Goal: Information Seeking & Learning: Learn about a topic

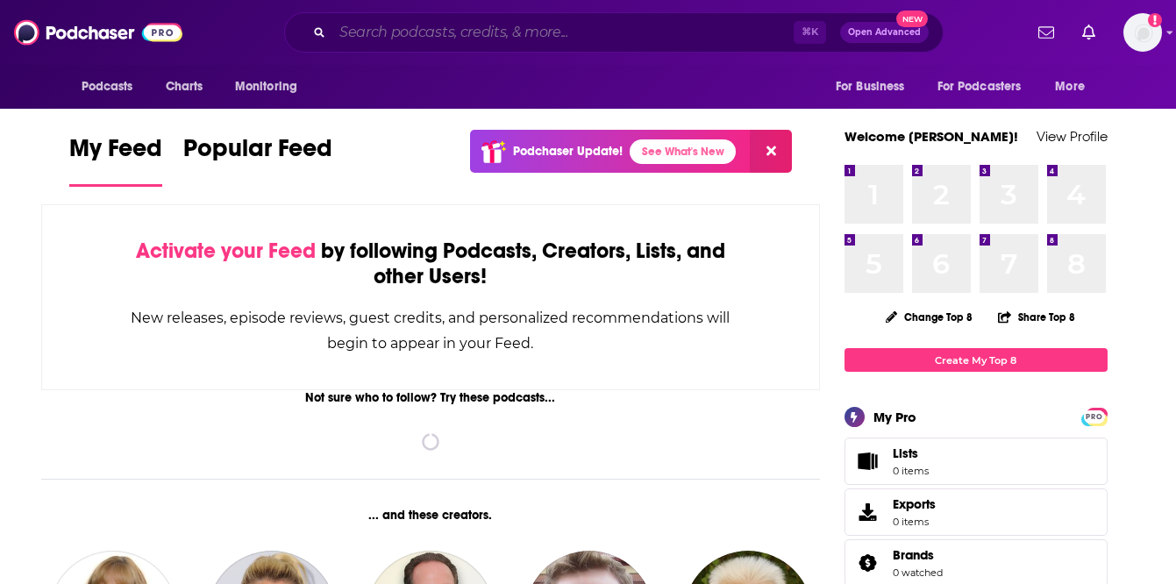
click at [352, 33] on input "Search podcasts, credits, & more..." at bounding box center [562, 32] width 461 height 28
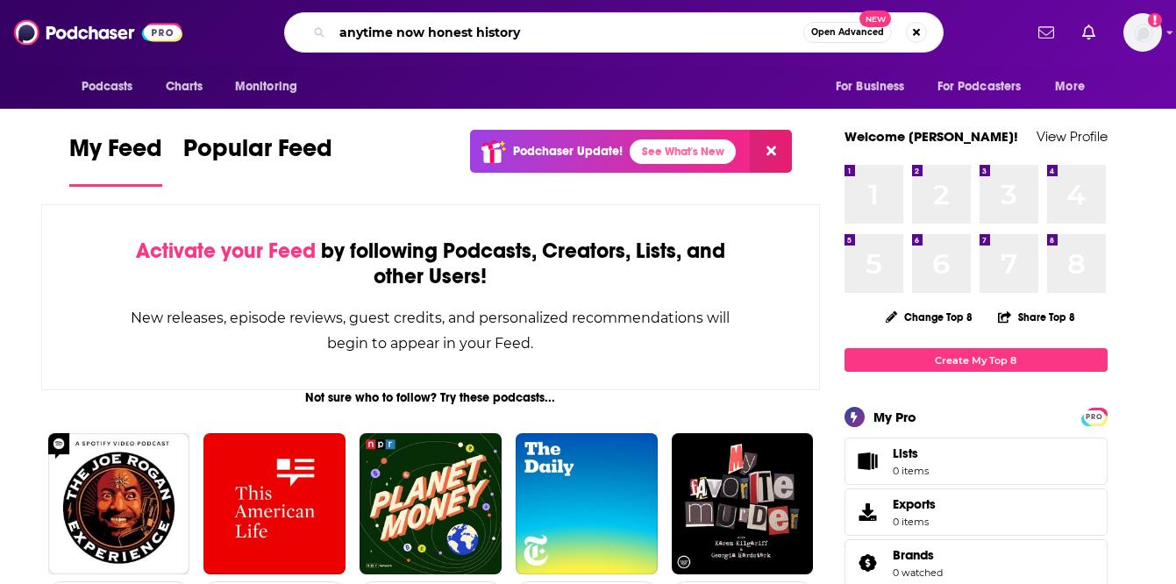
type input "anytime now honest history"
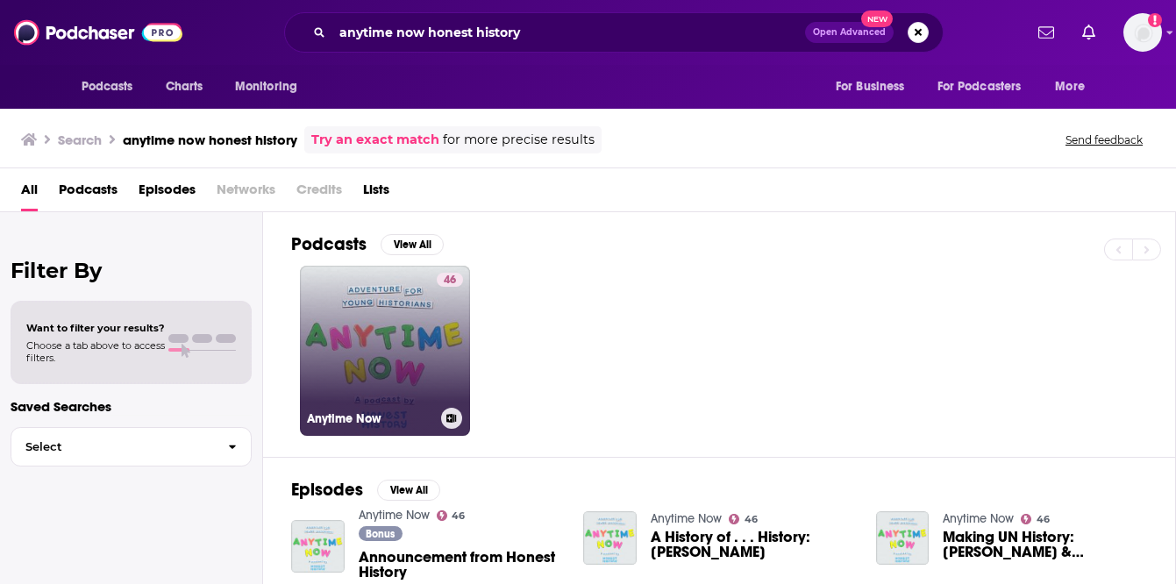
click at [380, 362] on link "46 Anytime Now" at bounding box center [385, 351] width 170 height 170
